Goal: Information Seeking & Learning: Find specific fact

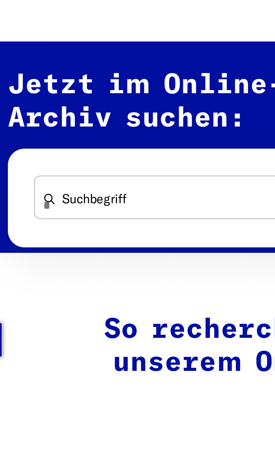
scroll to position [34, 0]
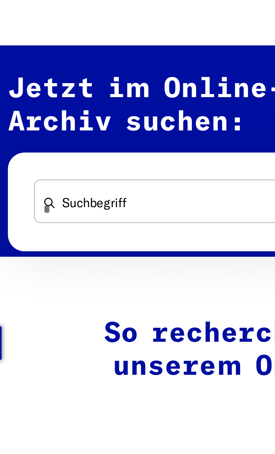
click at [25, 439] on h2 "So recherchieren Sie in unserem Online-Archiv" at bounding box center [137, 439] width 237 height 27
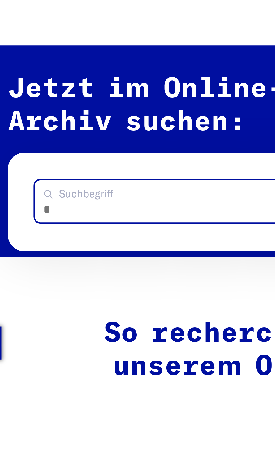
click at [39, 383] on input "Suchbegriff" at bounding box center [111, 379] width 161 height 17
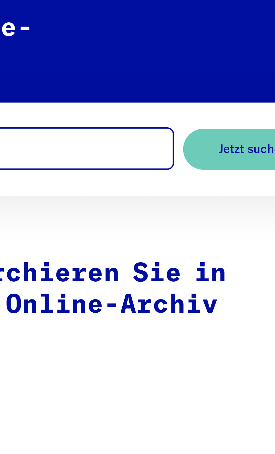
scroll to position [110, 0]
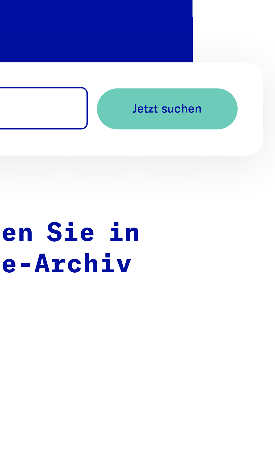
type input "**********"
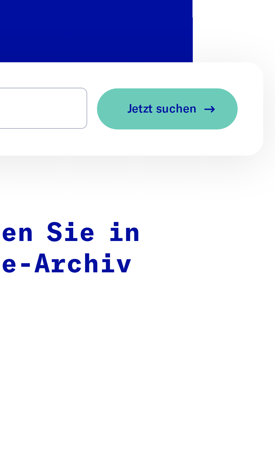
click at [213, 294] on span "Jetzt suchen" at bounding box center [225, 293] width 30 height 6
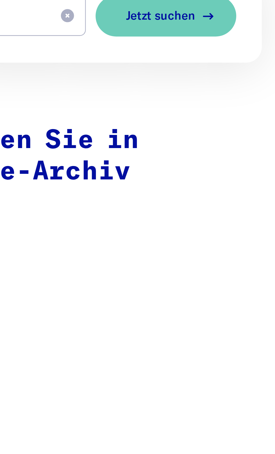
scroll to position [151, 0]
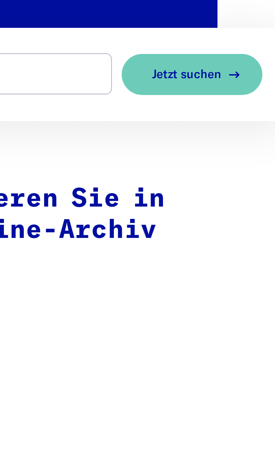
click at [214, 252] on span "Jetzt suchen" at bounding box center [225, 253] width 30 height 6
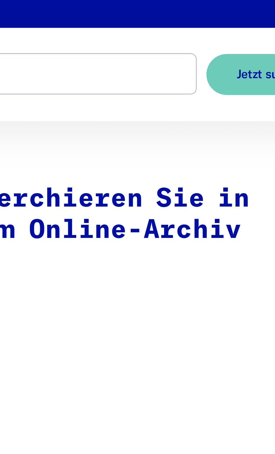
click at [207, 253] on button "Jetzt suchen" at bounding box center [227, 253] width 60 height 18
